Goal: Task Accomplishment & Management: Complete application form

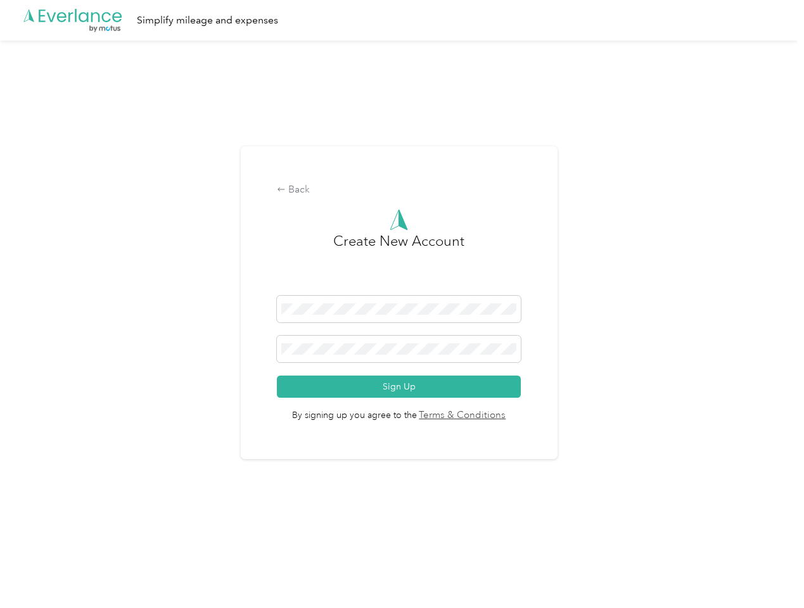
click at [401, 287] on h3 "Create New Account" at bounding box center [398, 263] width 131 height 65
click at [401, 20] on div ".cls-1 { fill: #00adee; } .cls-2 { fill: #fff; } .cls-3 { fill: #707372; } .cls…" at bounding box center [398, 20] width 797 height 41
click at [401, 190] on div "Back" at bounding box center [399, 189] width 244 height 15
click at [401, 386] on button "Sign Up" at bounding box center [399, 387] width 244 height 22
